Goal: Task Accomplishment & Management: Use online tool/utility

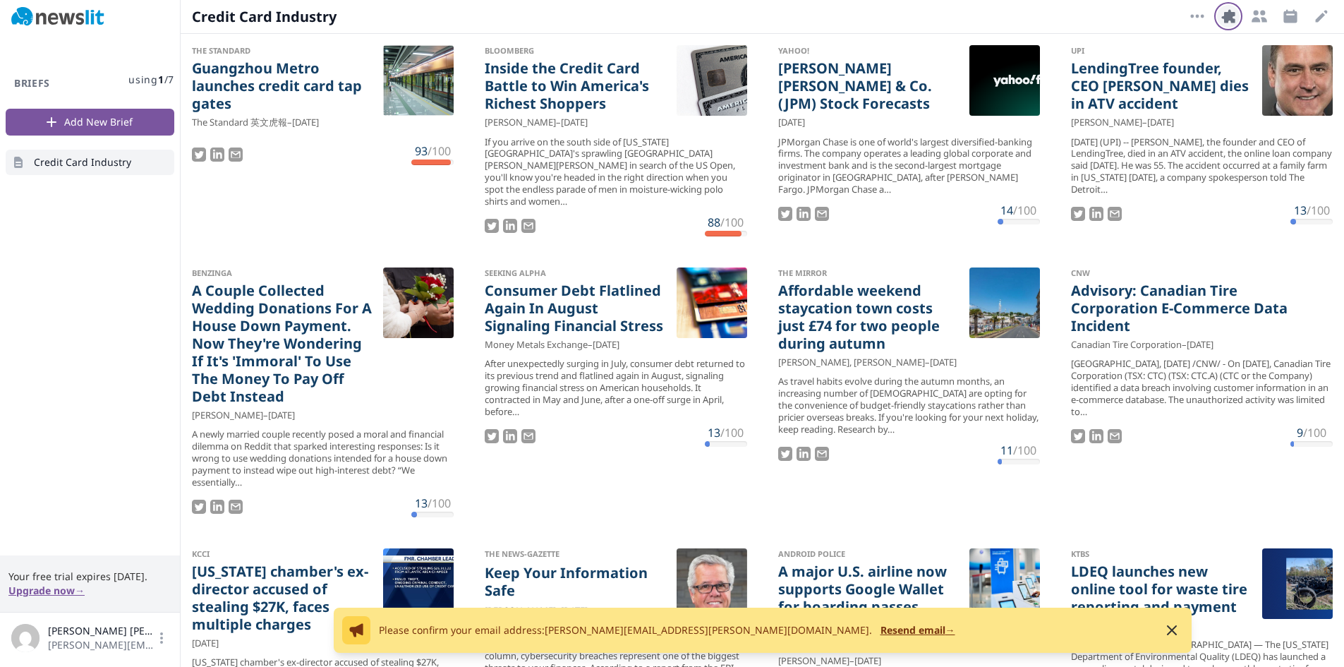
click at [1050, 17] on icon "button" at bounding box center [1228, 15] width 13 height 13
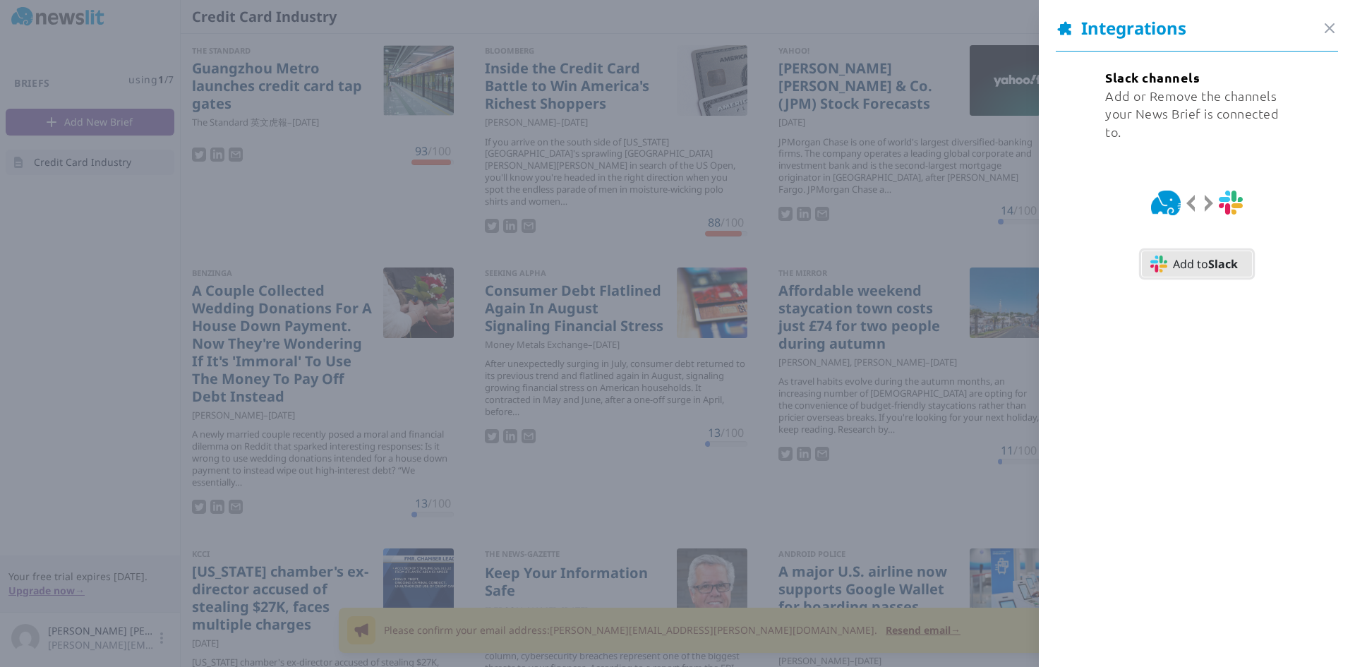
click at [1050, 266] on span "Add to Slack" at bounding box center [1205, 263] width 65 height 17
click at [1050, 253] on button "Add to Slack" at bounding box center [1197, 264] width 112 height 27
click at [1050, 32] on icon "button" at bounding box center [1329, 28] width 17 height 17
